Goal: Task Accomplishment & Management: Manage account settings

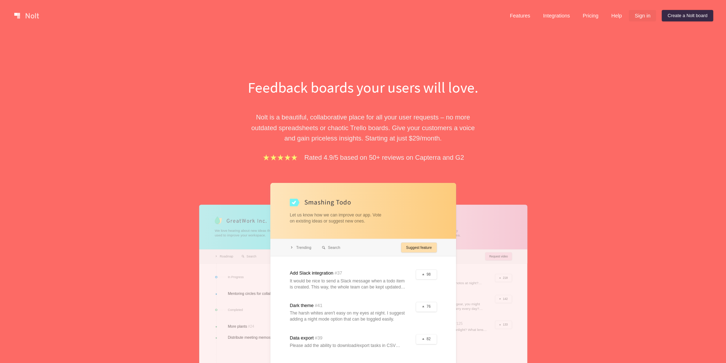
click at [638, 16] on link "Sign in" at bounding box center [642, 15] width 27 height 11
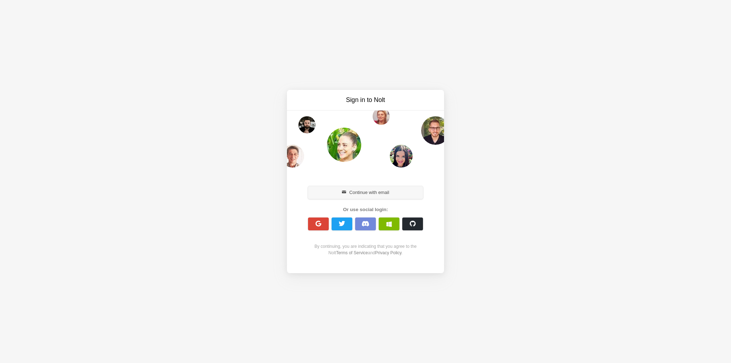
click at [344, 193] on span "button" at bounding box center [344, 192] width 5 height 5
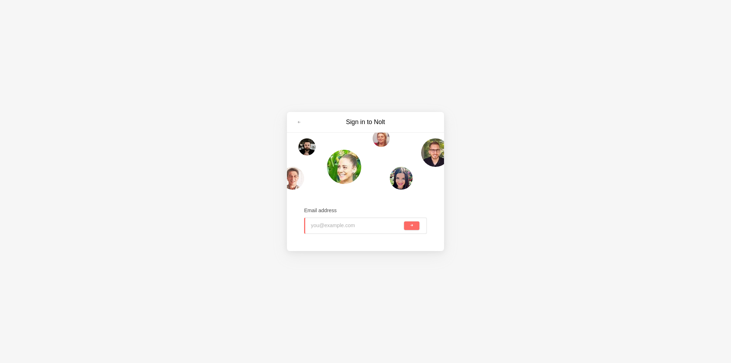
click at [324, 219] on input "email" at bounding box center [357, 226] width 92 height 16
type input "[EMAIL_ADDRESS][DOMAIN_NAME]"
click at [404, 222] on button "submit" at bounding box center [411, 226] width 15 height 9
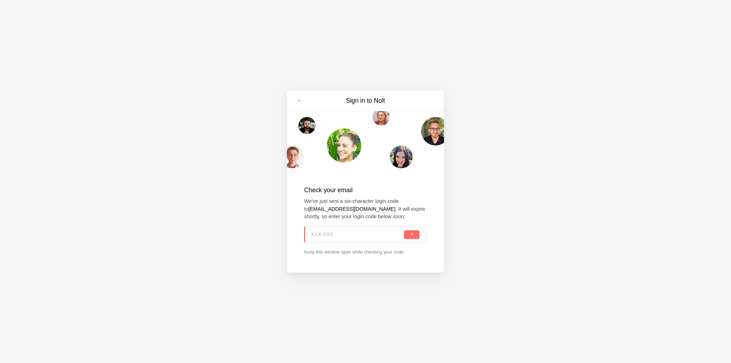
paste input "QLE-Y11"
type input "QLE-Y11"
click at [411, 236] on span "submit" at bounding box center [412, 235] width 4 height 4
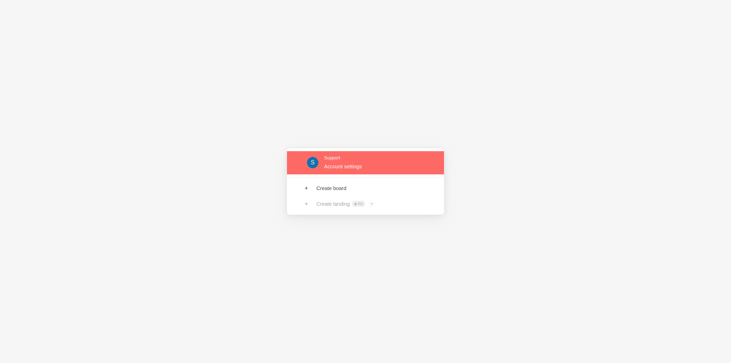
click at [347, 166] on link at bounding box center [365, 162] width 157 height 23
